Goal: Browse casually

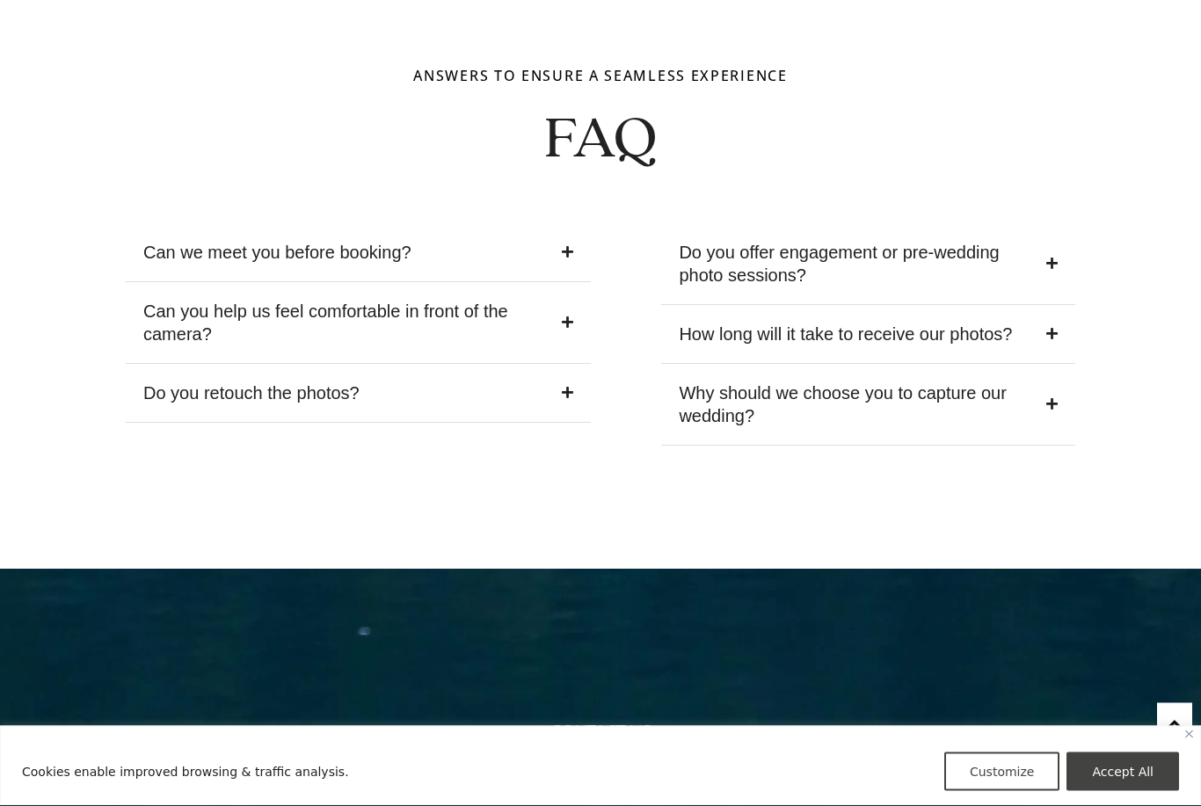
scroll to position [6616, 0]
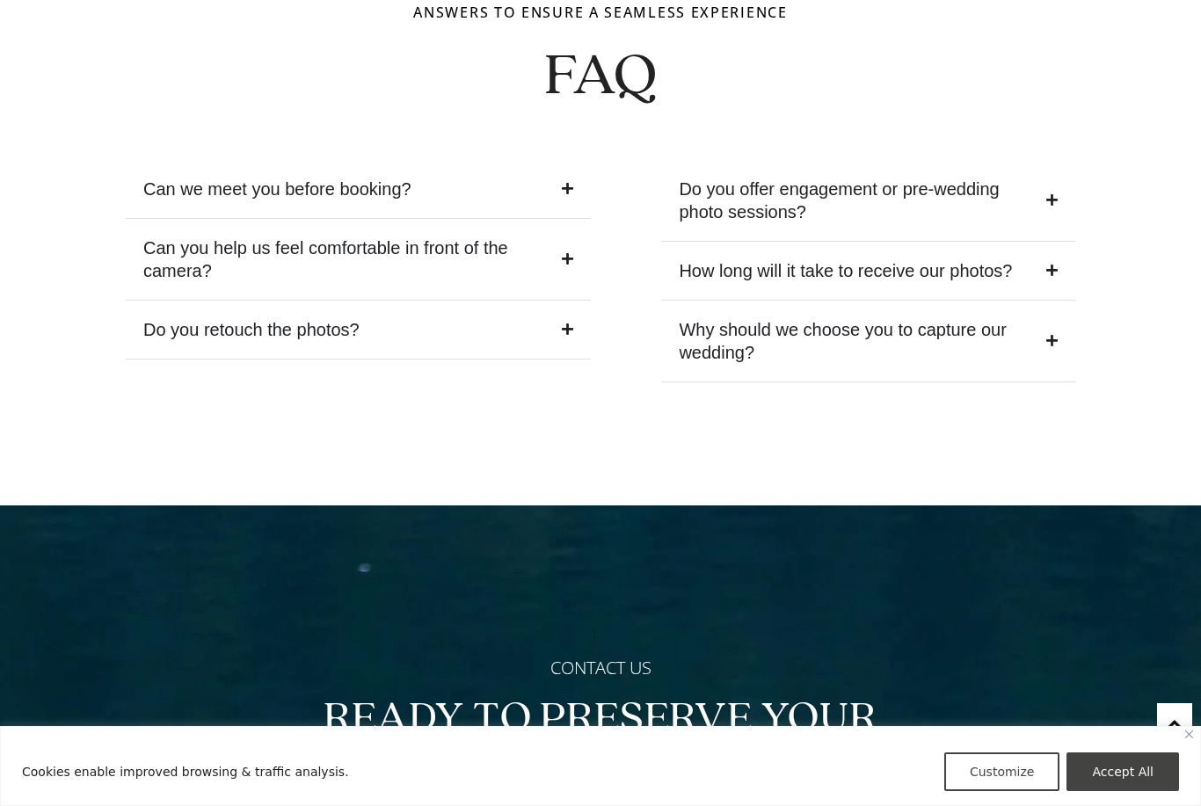
click at [1046, 193] on icon "Accordion. Open links with Enter or Space, close with Escape, and navigate with…" at bounding box center [1051, 199] width 11 height 13
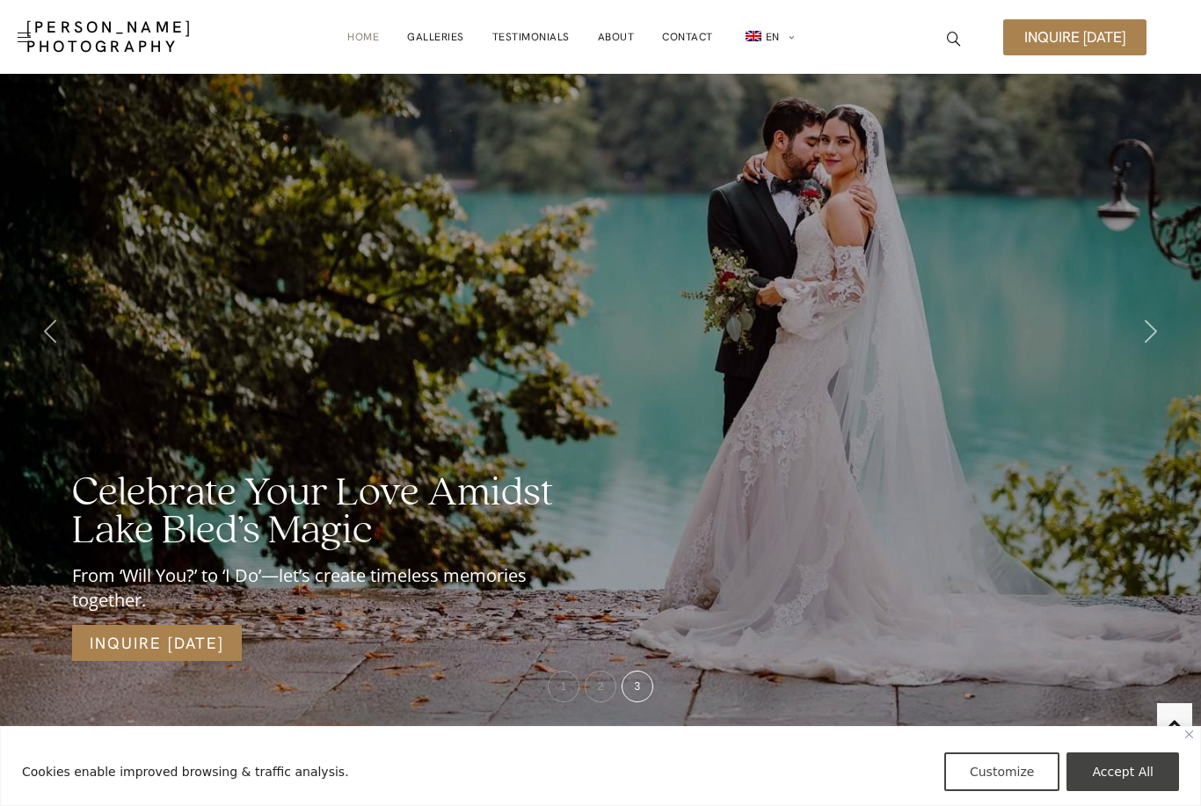
scroll to position [0, 0]
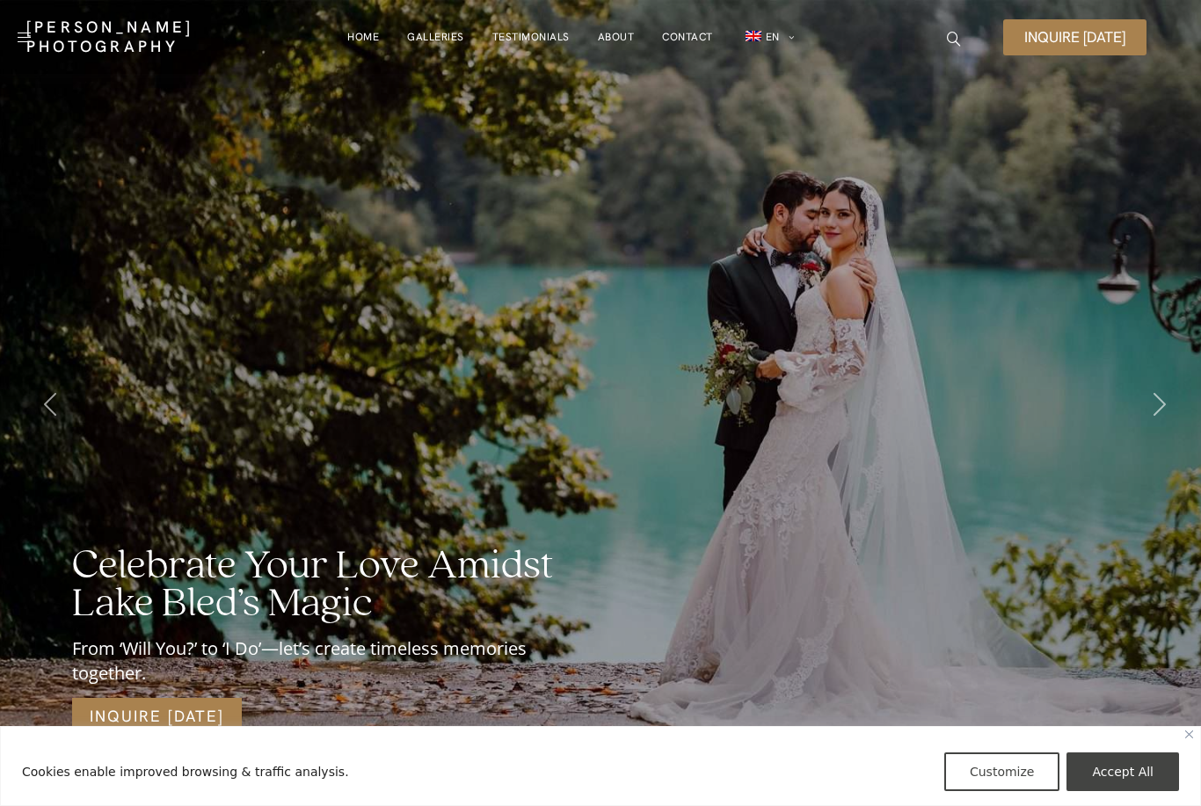
click at [1158, 397] on icon at bounding box center [1160, 404] width 12 height 23
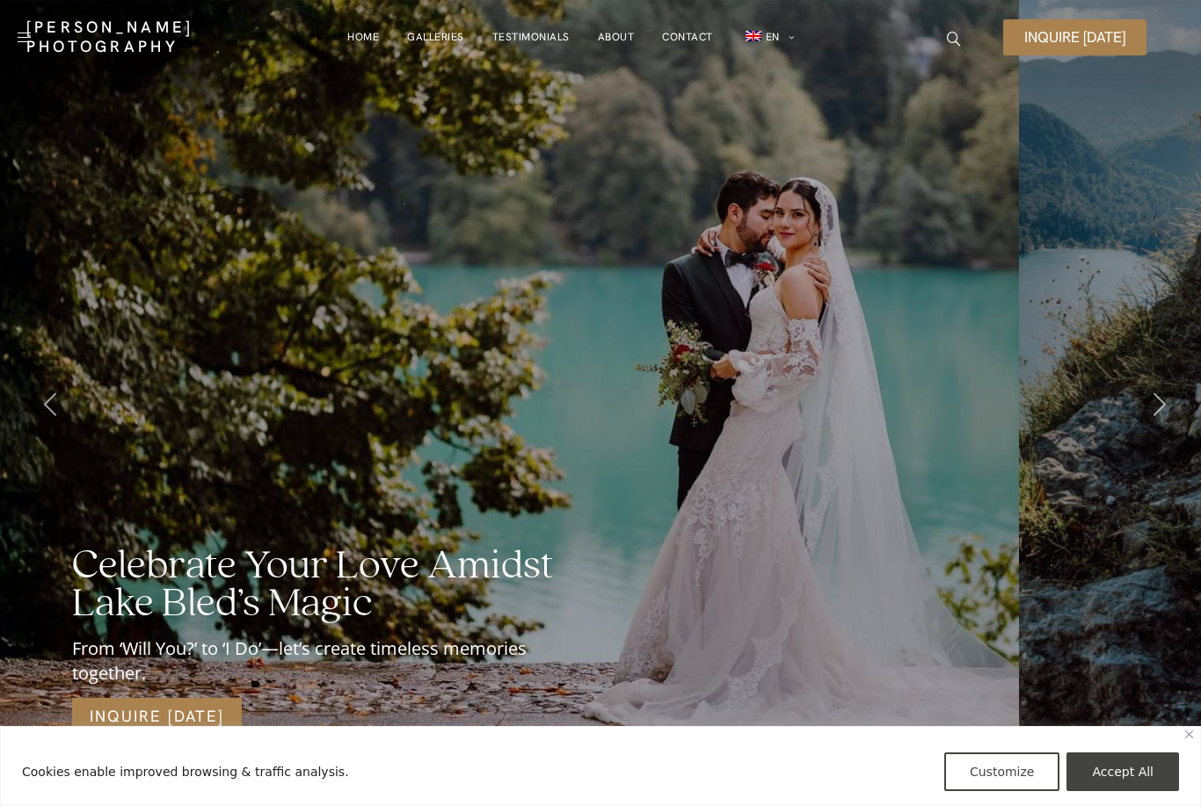
click at [1149, 389] on div at bounding box center [1150, 405] width 47 height 60
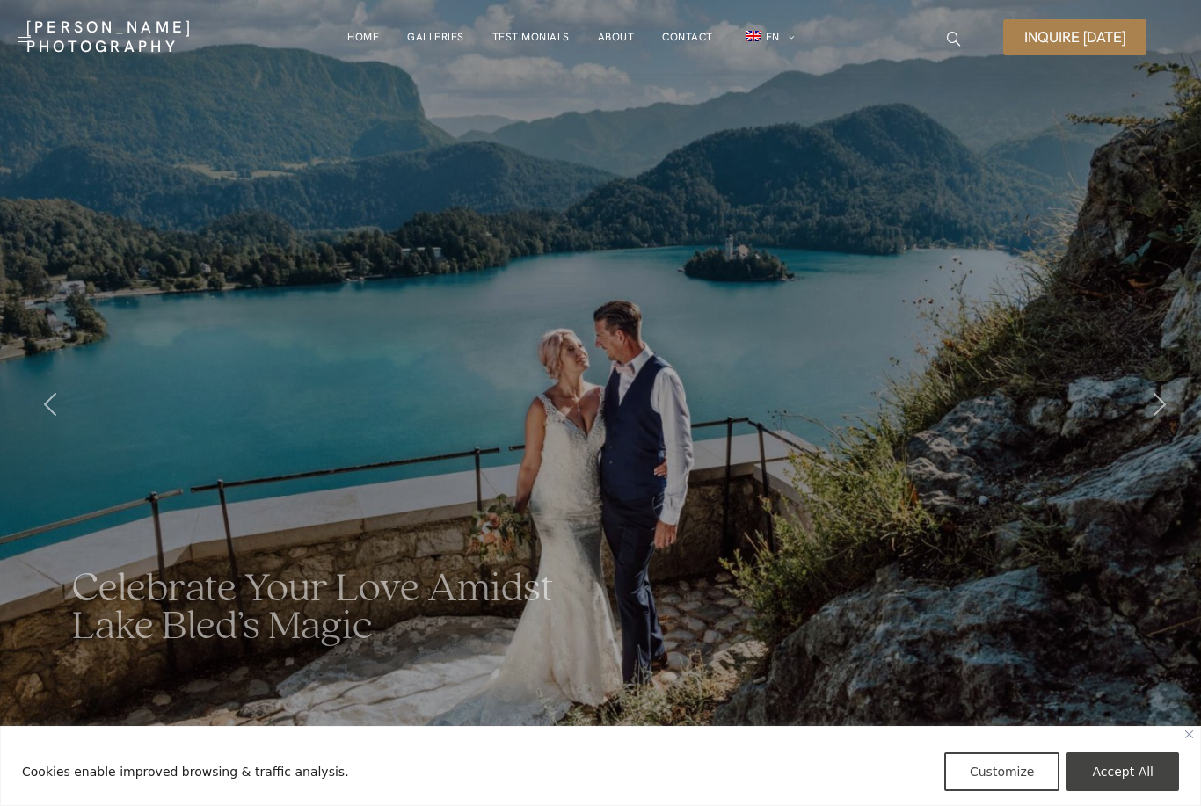
click at [1129, 396] on div at bounding box center [1150, 405] width 47 height 60
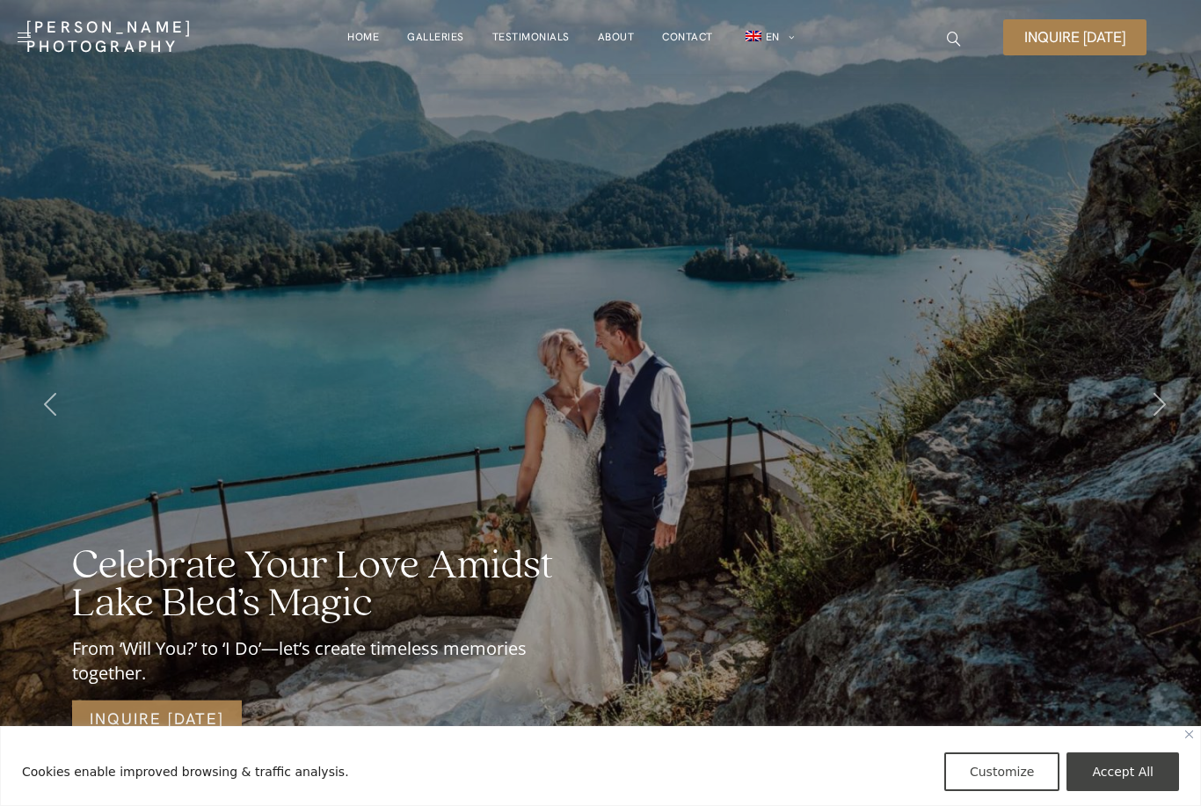
click at [1165, 380] on div at bounding box center [1150, 405] width 47 height 60
click at [1154, 404] on icon at bounding box center [1160, 404] width 12 height 23
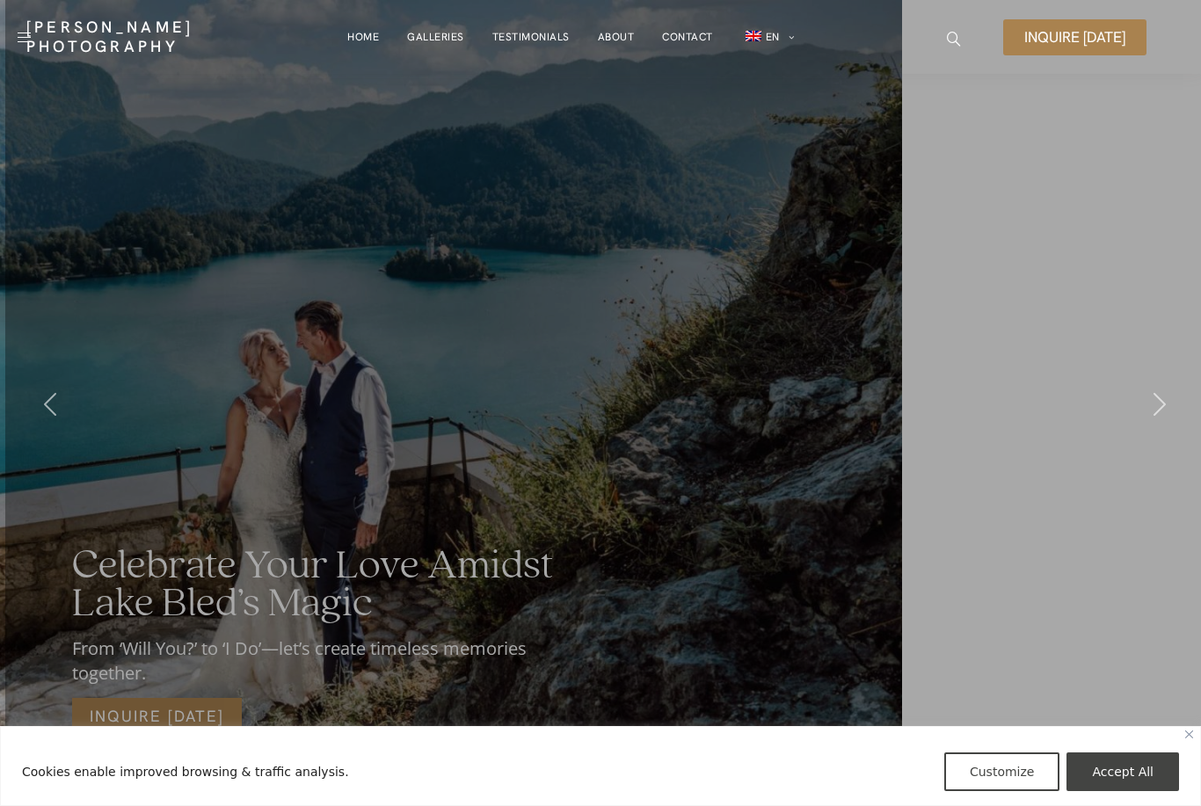
click at [1154, 405] on icon at bounding box center [1160, 404] width 12 height 23
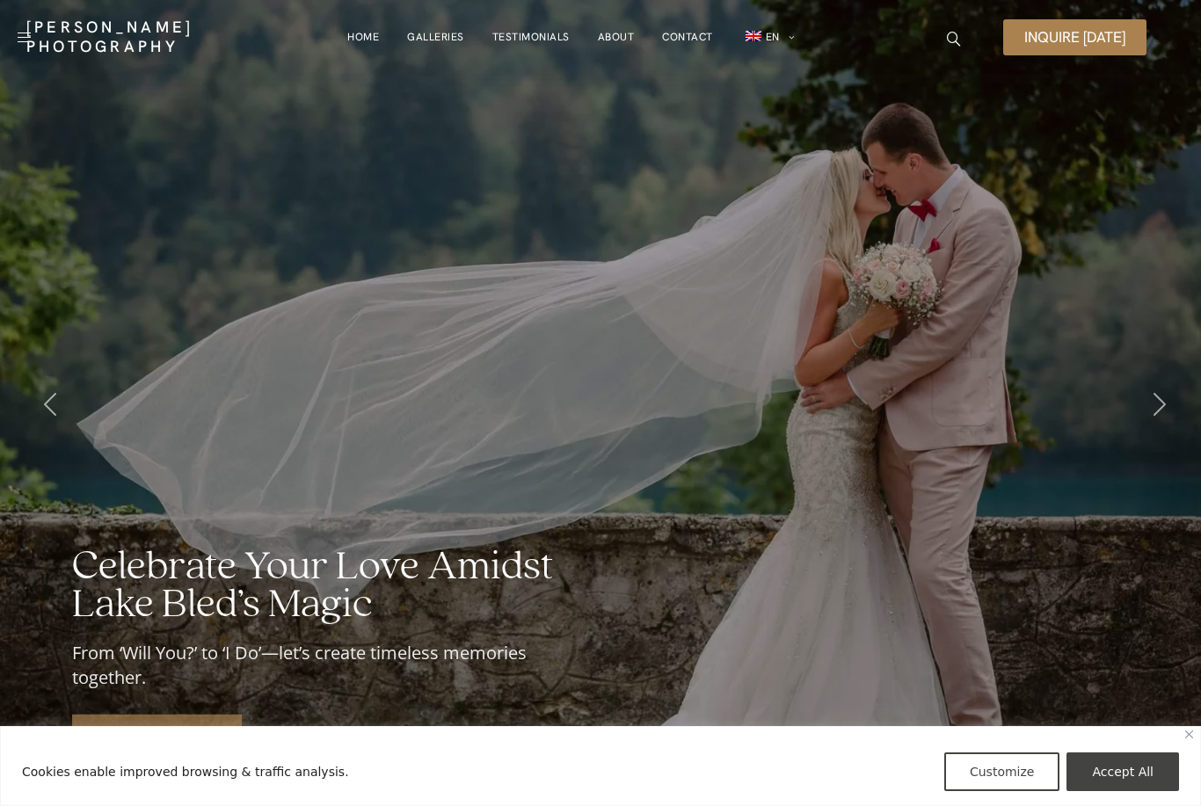
click at [1144, 428] on div at bounding box center [1150, 405] width 47 height 60
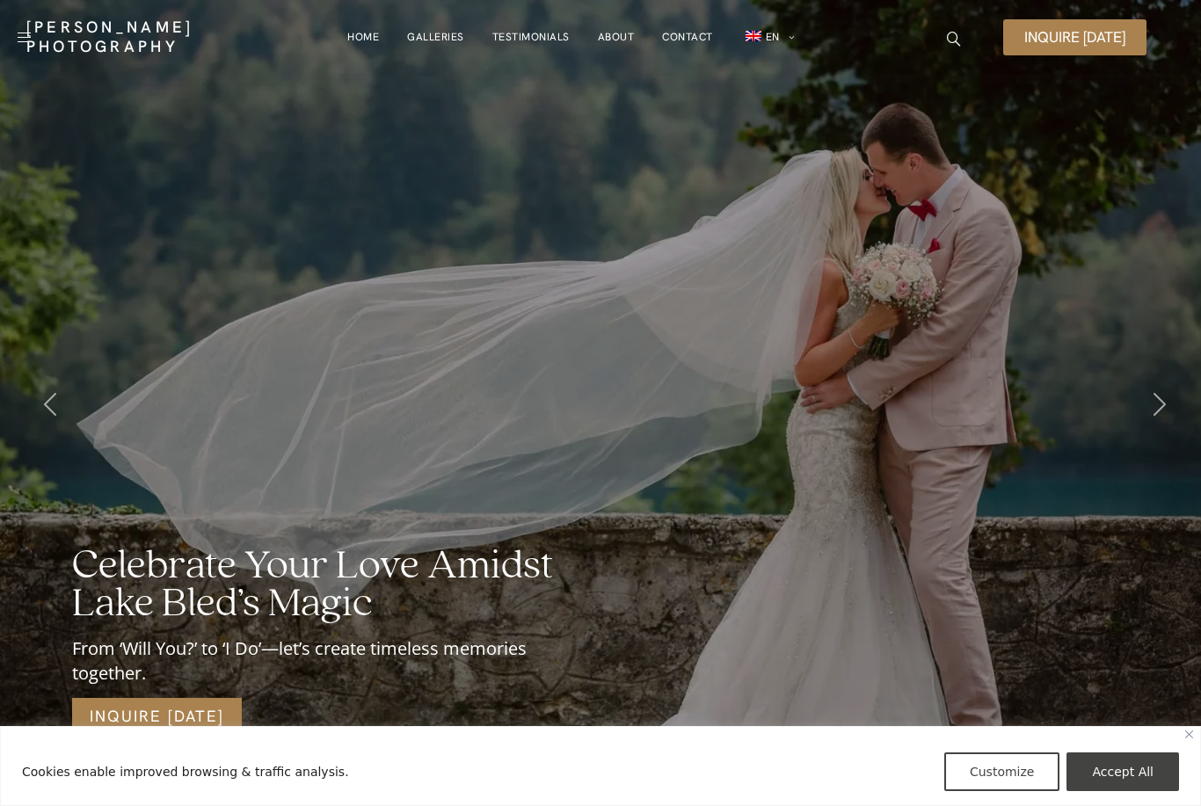
click at [1158, 411] on icon at bounding box center [1160, 404] width 12 height 23
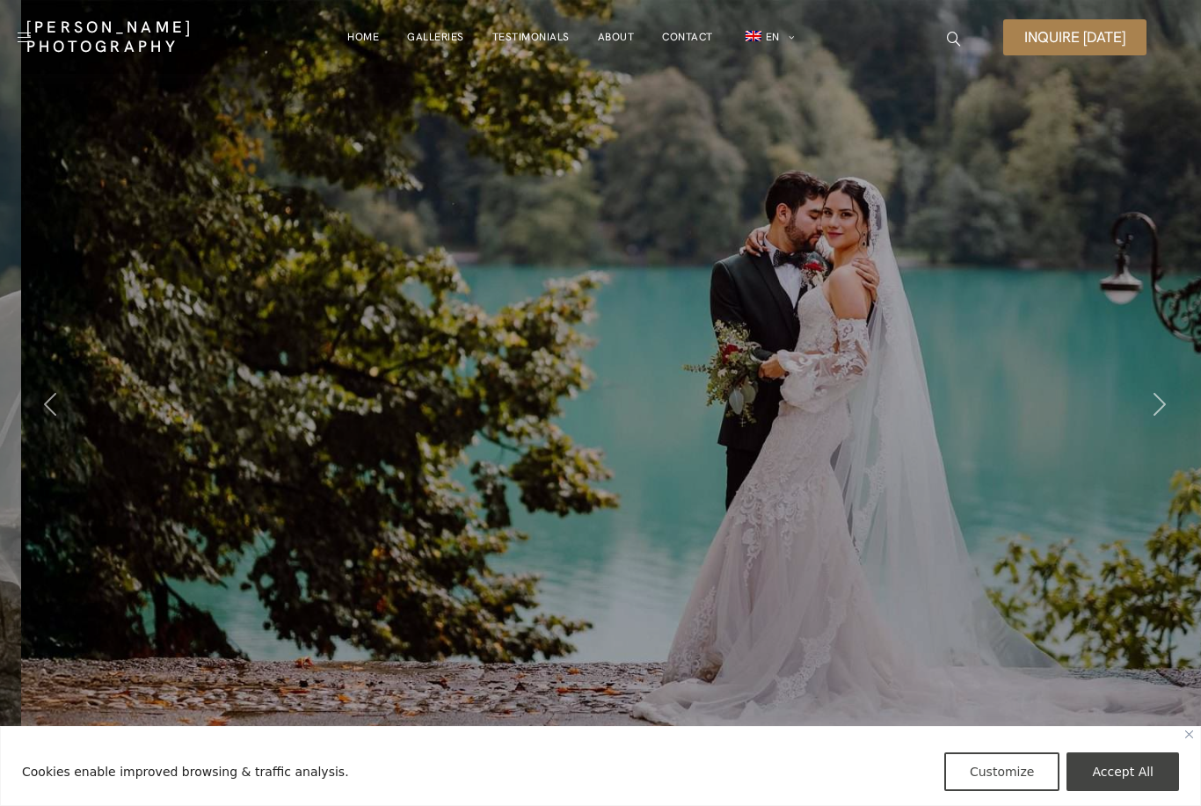
click at [1154, 412] on icon at bounding box center [1160, 404] width 12 height 23
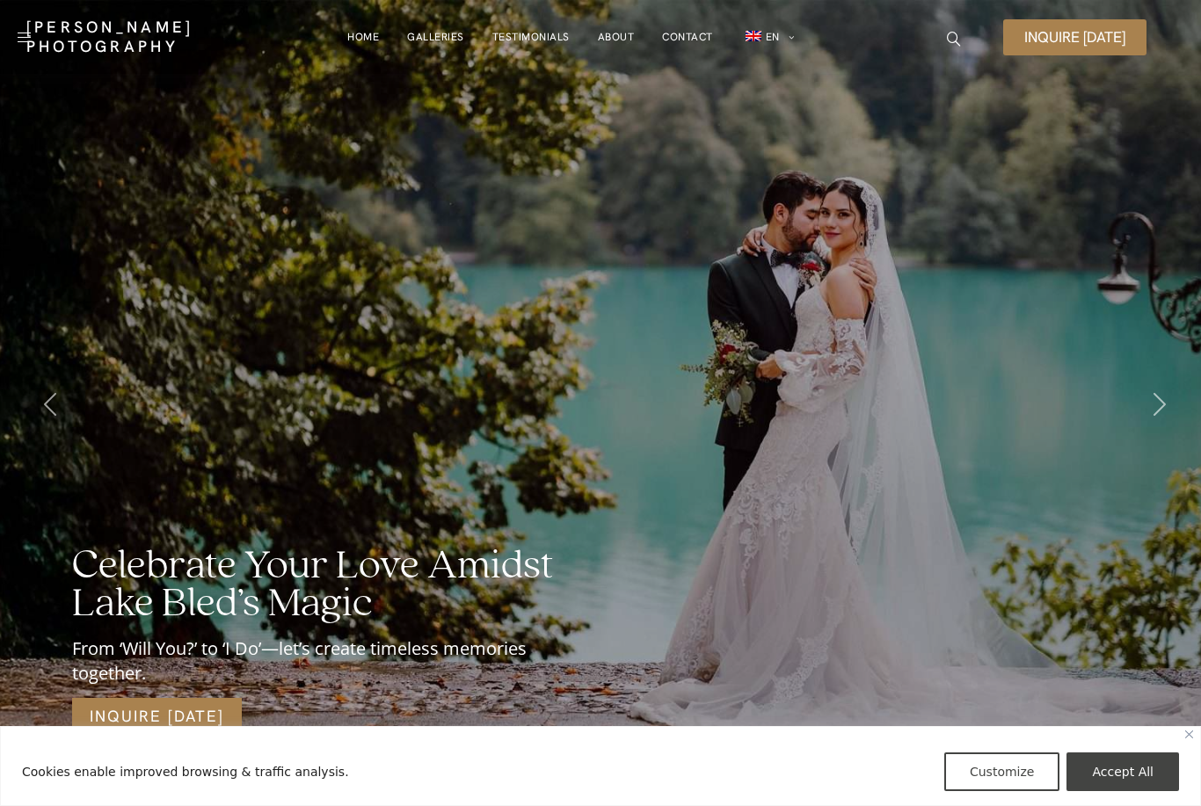
click at [1158, 381] on div at bounding box center [1150, 405] width 47 height 60
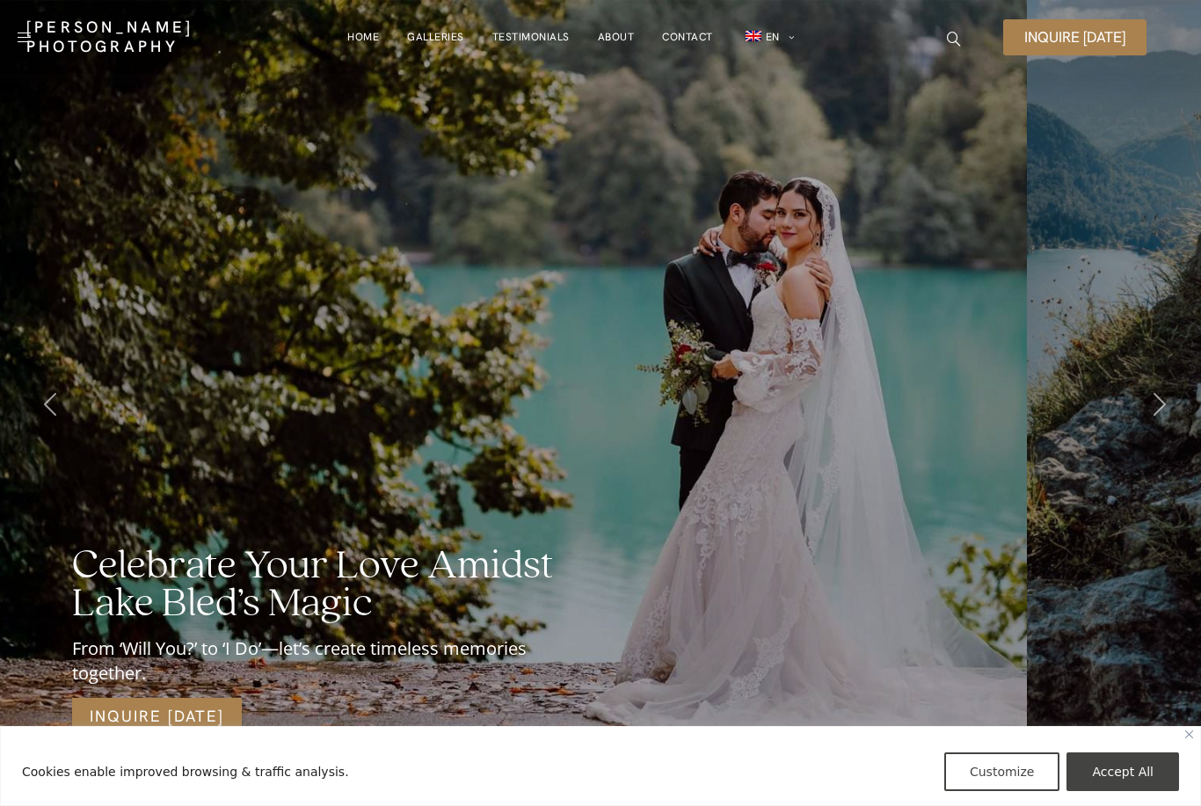
click at [1154, 405] on icon at bounding box center [1160, 404] width 12 height 23
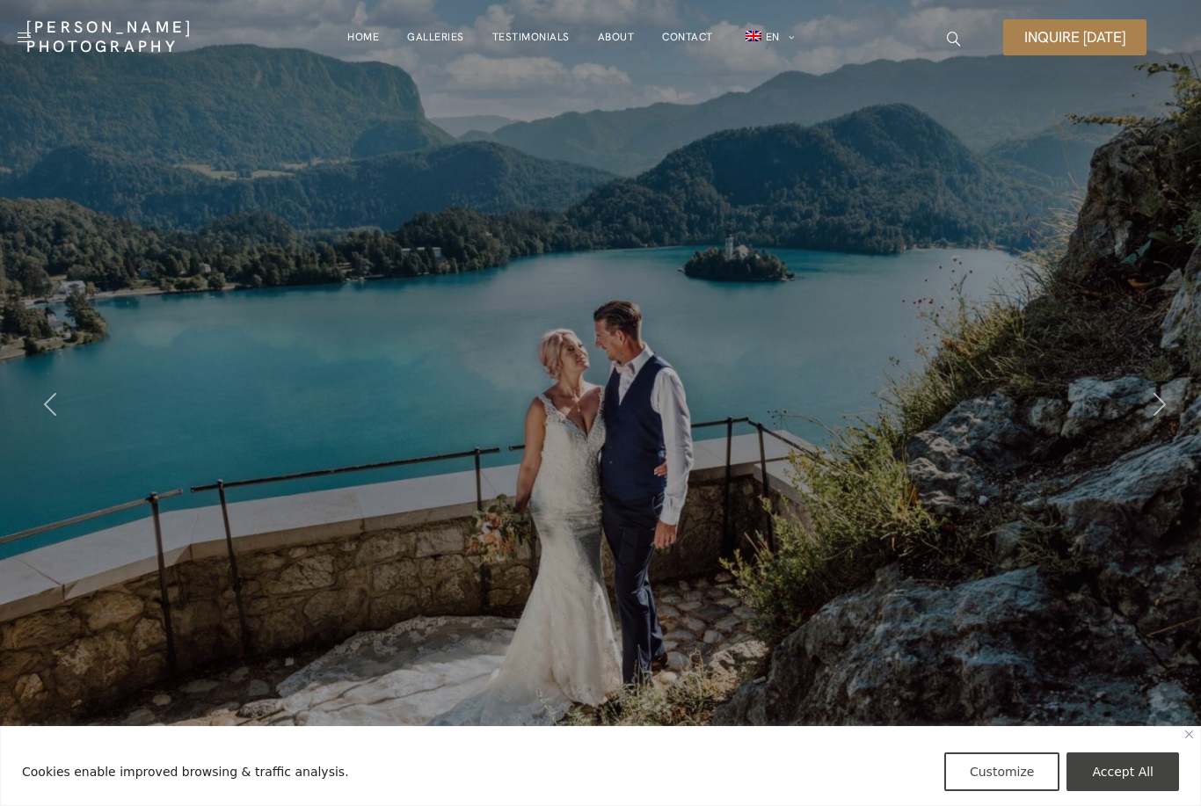
click at [1158, 394] on span at bounding box center [1160, 403] width 12 height 19
